Goal: Transaction & Acquisition: Purchase product/service

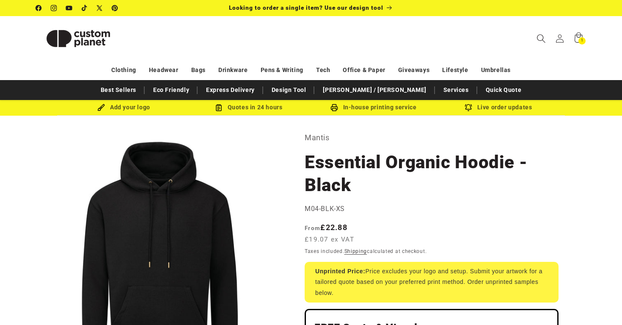
click at [541, 42] on icon "Search" at bounding box center [541, 38] width 9 height 9
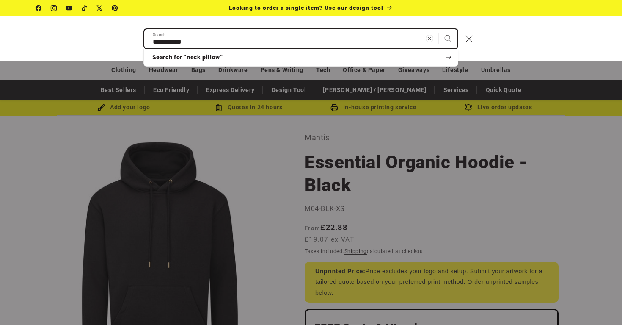
type input "**********"
click at [439, 29] on button "Search" at bounding box center [448, 38] width 19 height 19
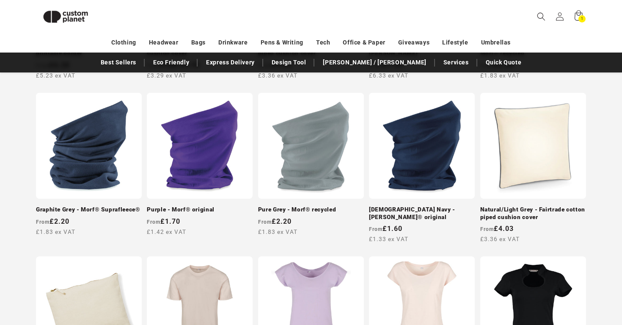
scroll to position [457, 0]
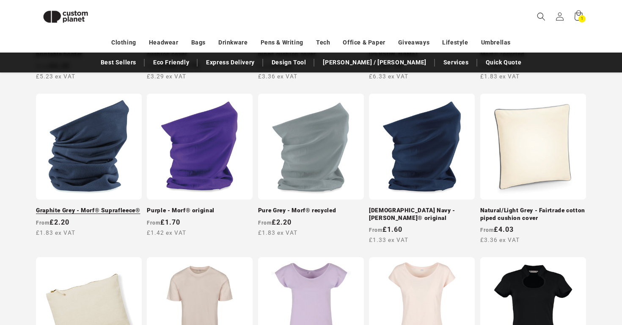
click at [103, 206] on link "Graphite Grey - Morf® Suprafleece®" at bounding box center [89, 210] width 106 height 8
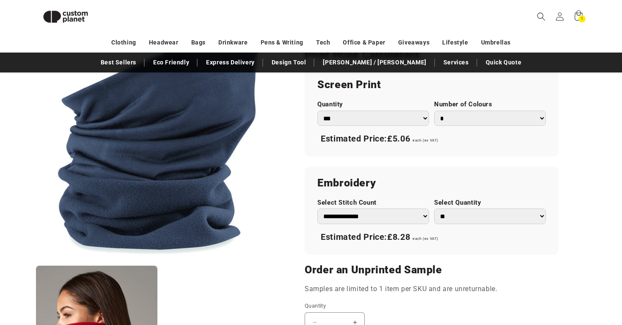
click at [165, 272] on ul "Open media 1 in modal Open media 2 in modal" at bounding box center [160, 212] width 248 height 398
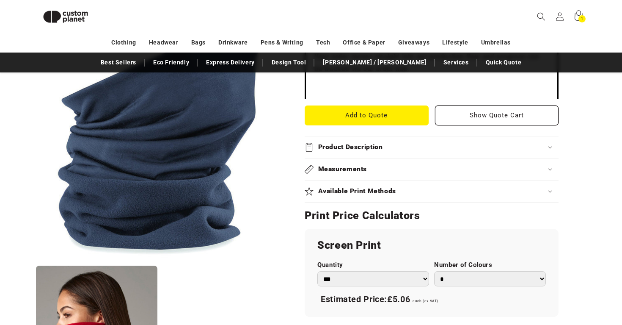
scroll to position [330, 0]
